Goal: Learn about a topic

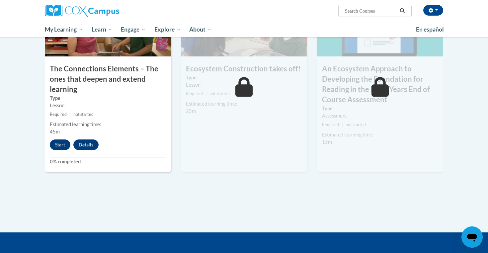
scroll to position [555, 0]
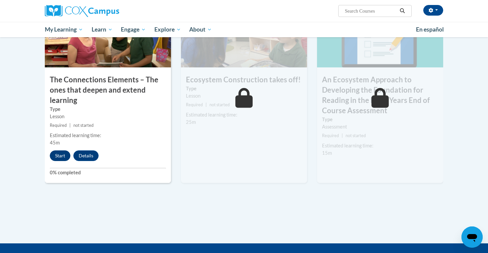
click at [59, 151] on button "Start" at bounding box center [60, 155] width 21 height 11
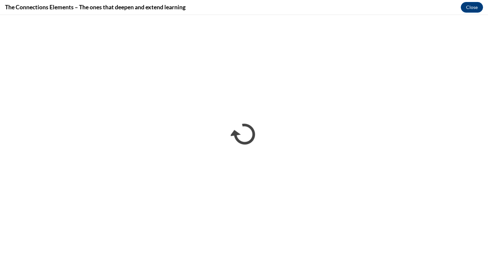
scroll to position [0, 0]
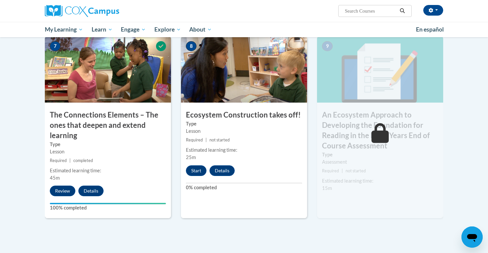
scroll to position [521, 0]
